Goal: Task Accomplishment & Management: Manage account settings

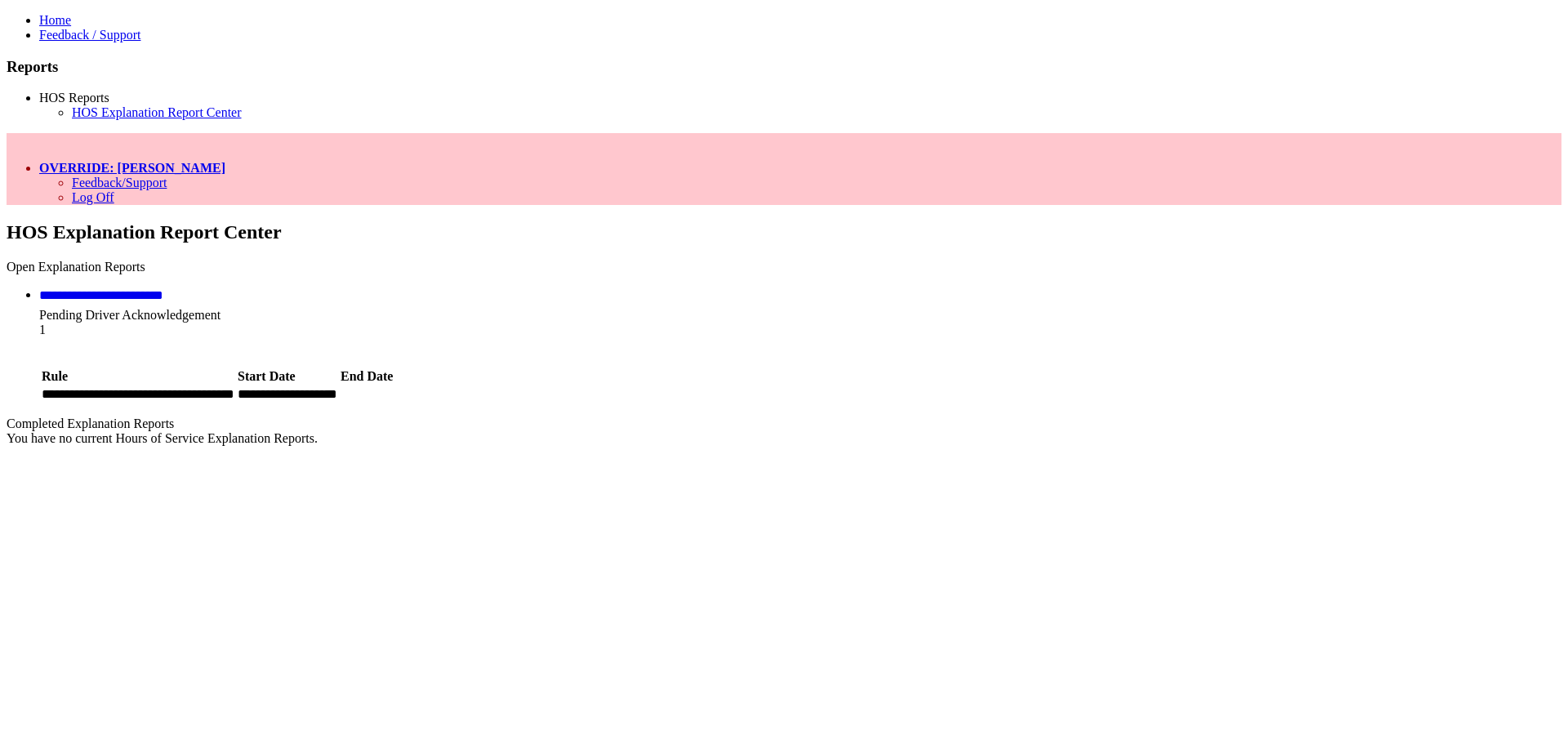
click at [163, 289] on link "**********" at bounding box center [100, 295] width 124 height 12
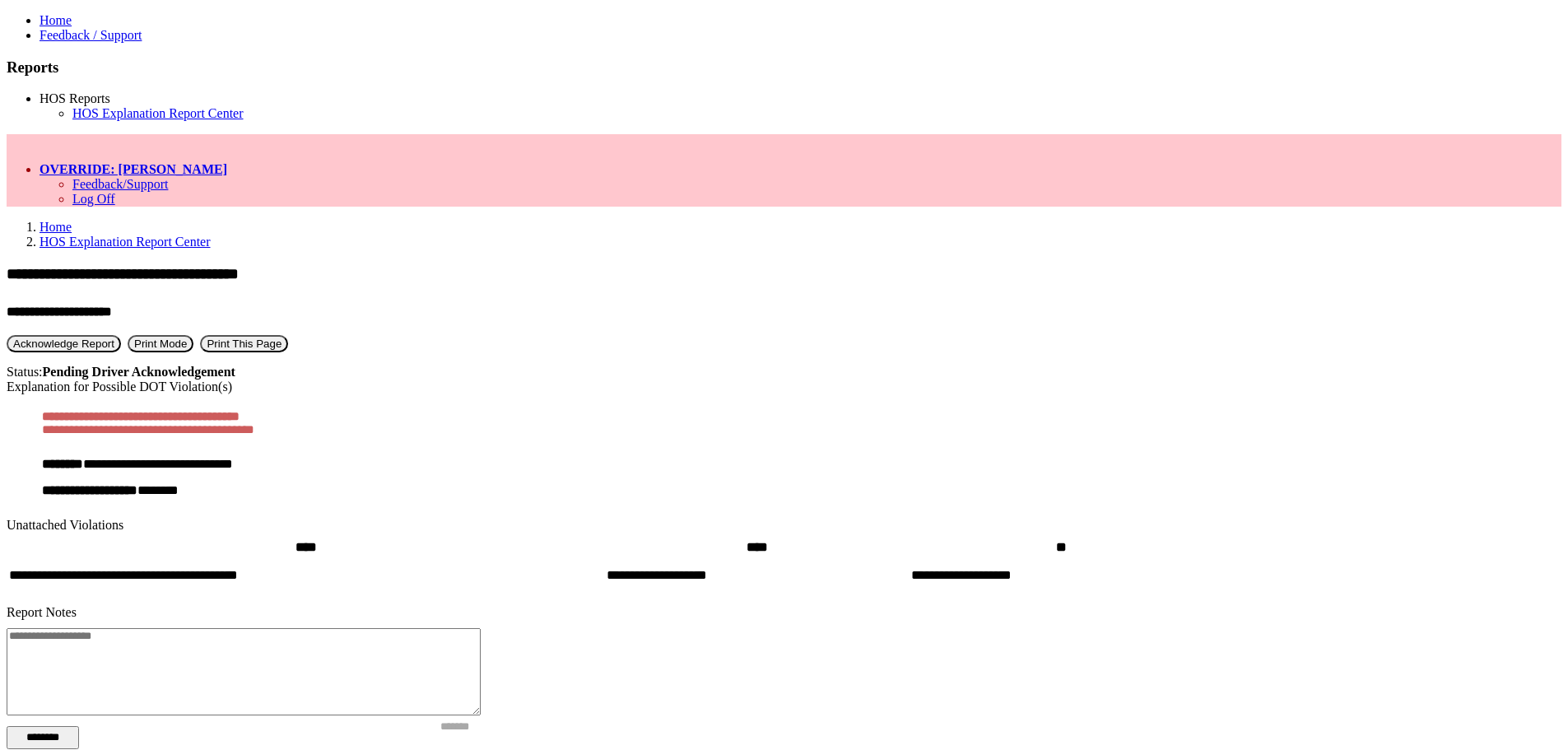
click at [121, 335] on button "Acknowledge Report" at bounding box center [64, 344] width 115 height 17
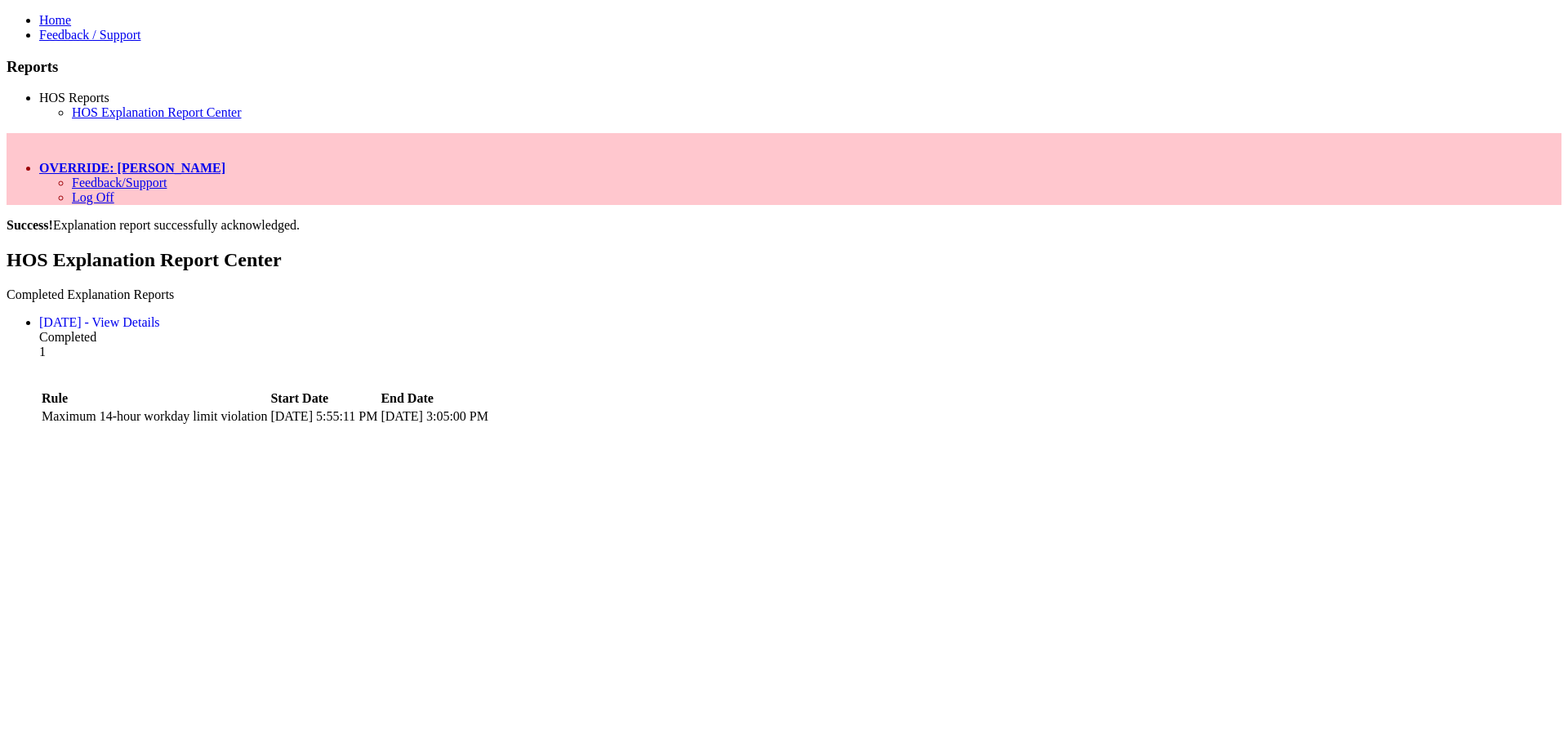
click at [225, 161] on link "OVERRIDE: [PERSON_NAME]" at bounding box center [132, 168] width 186 height 14
click at [115, 191] on link "Log Off" at bounding box center [93, 197] width 43 height 14
